Goal: Information Seeking & Learning: Learn about a topic

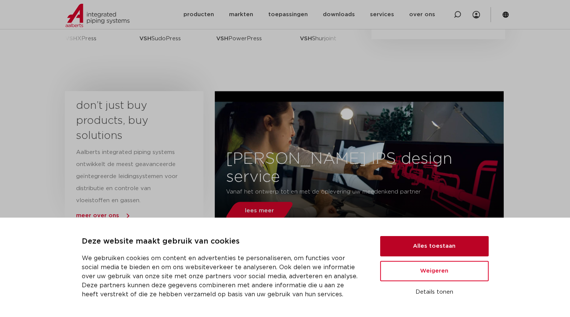
click at [416, 247] on button "Alles toestaan" at bounding box center [434, 246] width 108 height 20
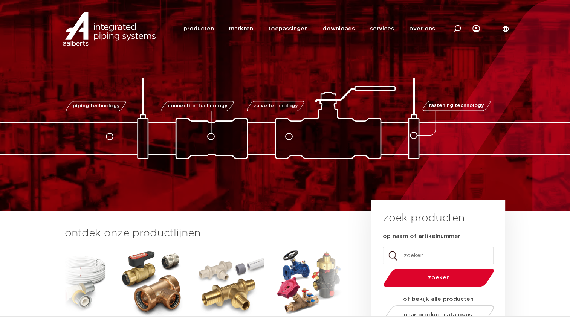
click at [346, 31] on link "downloads" at bounding box center [338, 28] width 32 height 29
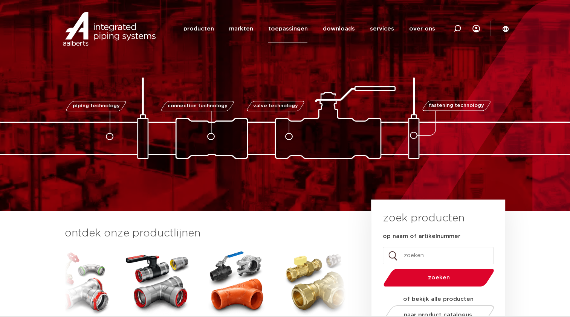
click at [290, 29] on link "toepassingen" at bounding box center [288, 28] width 40 height 29
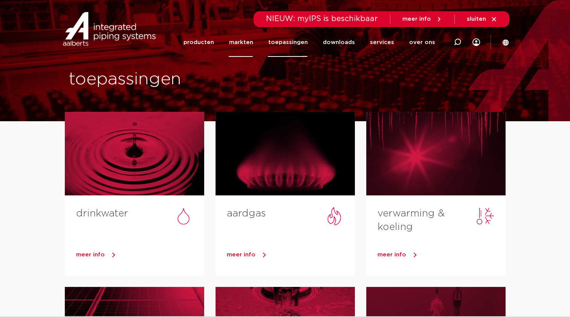
click at [238, 46] on link "markten" at bounding box center [241, 42] width 24 height 29
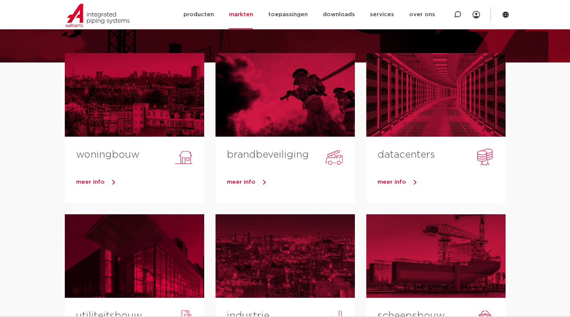
scroll to position [38, 0]
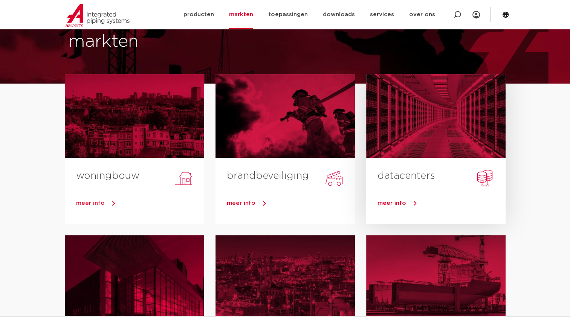
click at [422, 182] on h3 "datacenters" at bounding box center [441, 177] width 128 height 17
